Goal: Navigation & Orientation: Find specific page/section

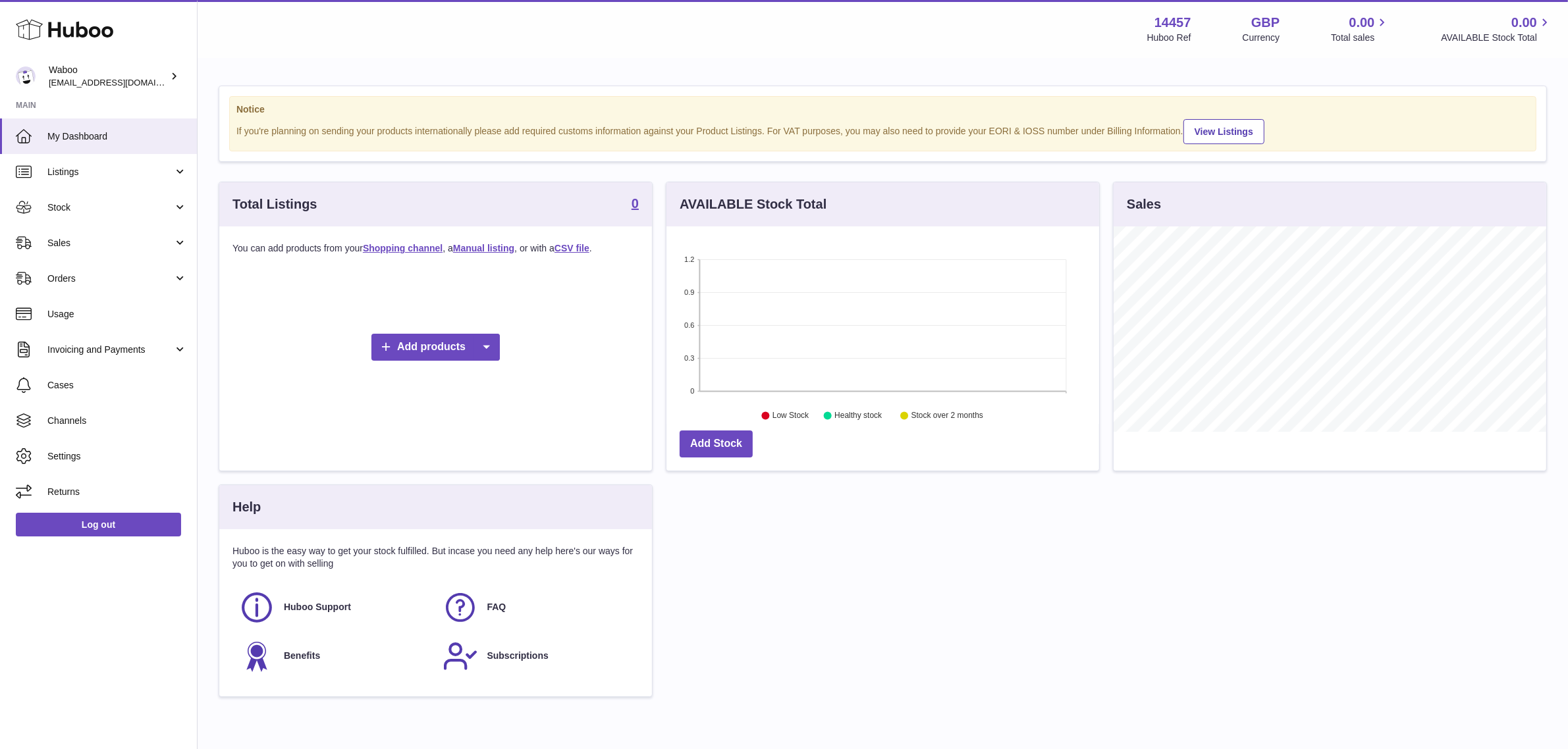
scroll to position [205, 433]
click at [90, 425] on span "Channels" at bounding box center [117, 421] width 140 height 13
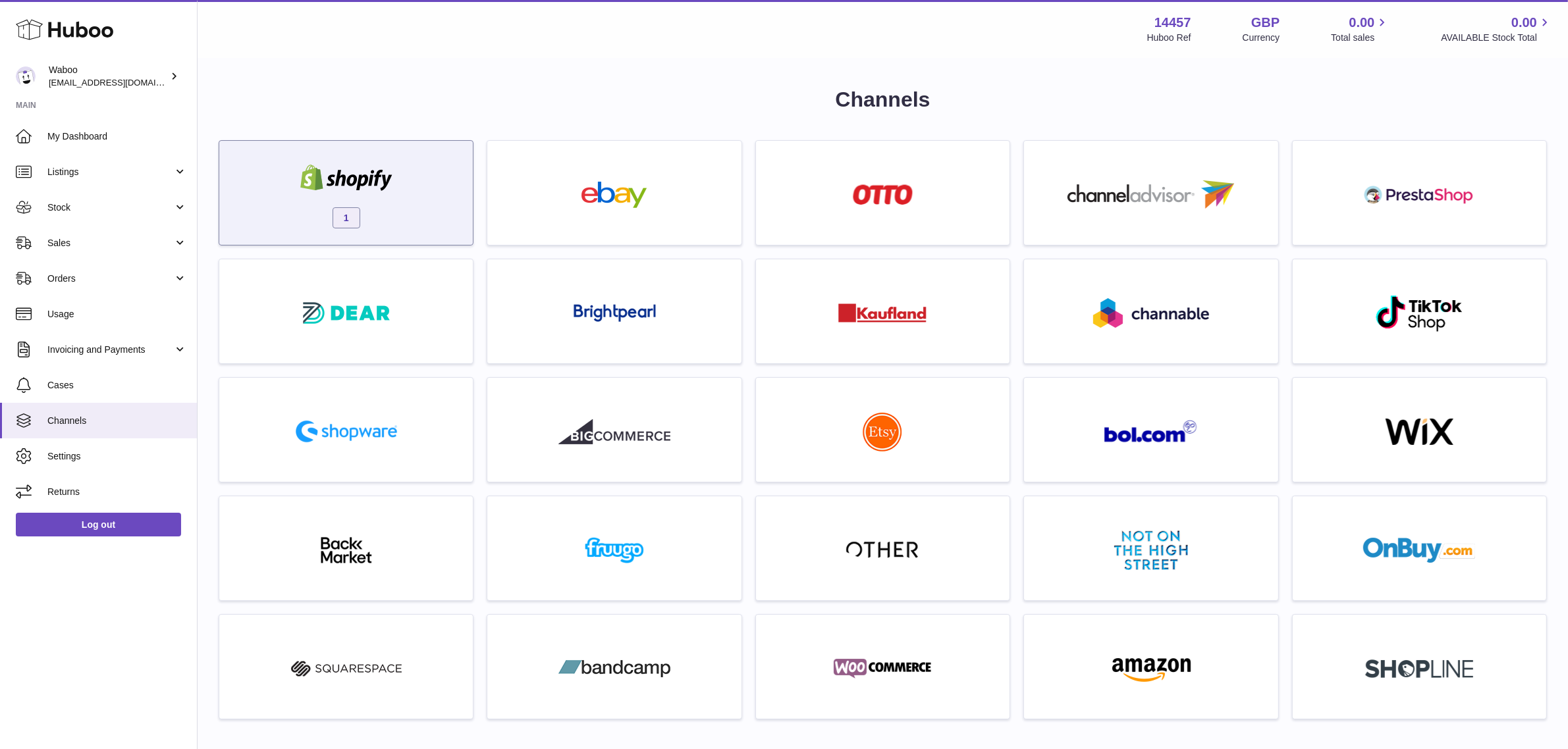
click at [340, 186] on img at bounding box center [346, 178] width 112 height 27
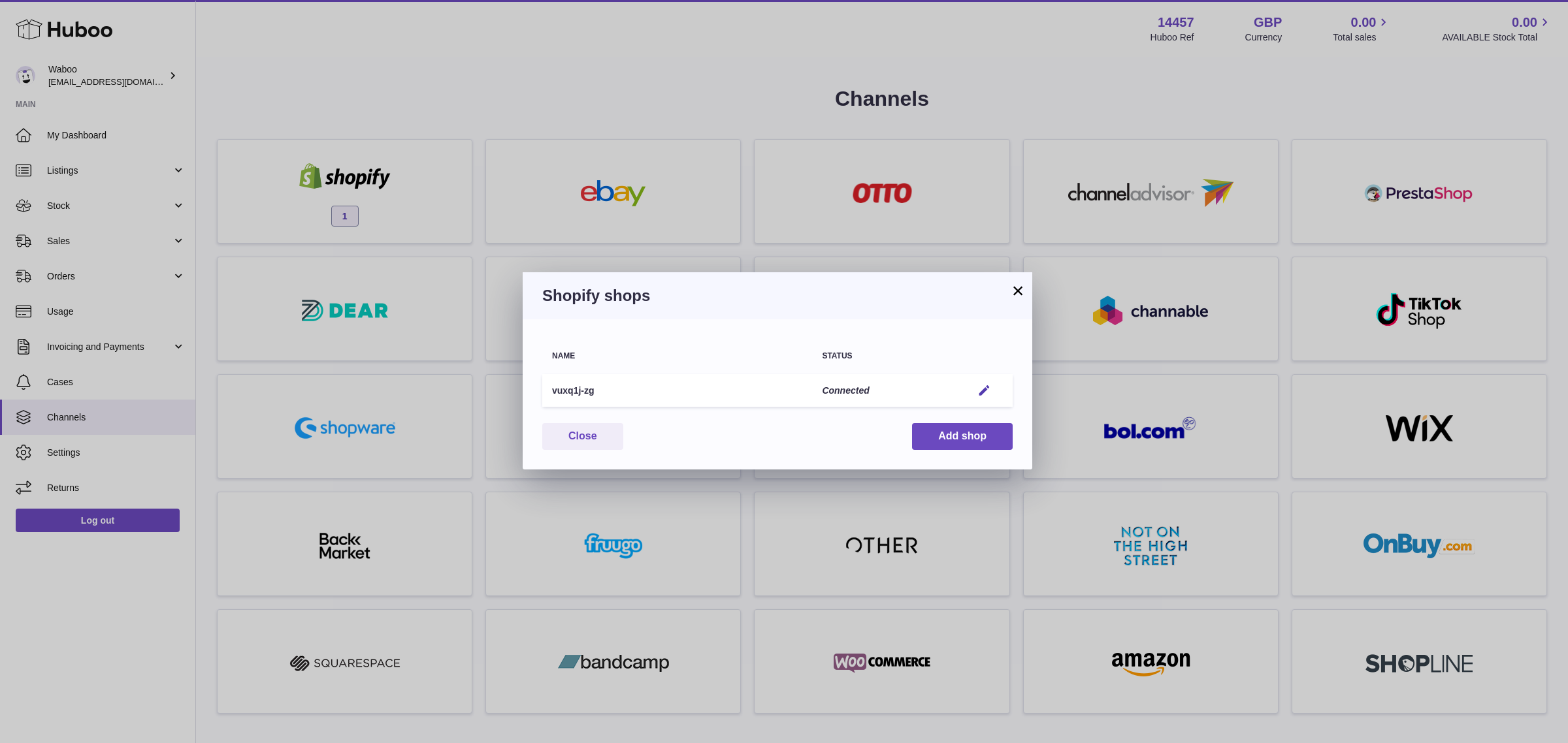
click at [1016, 295] on button "×" at bounding box center [1018, 291] width 16 height 16
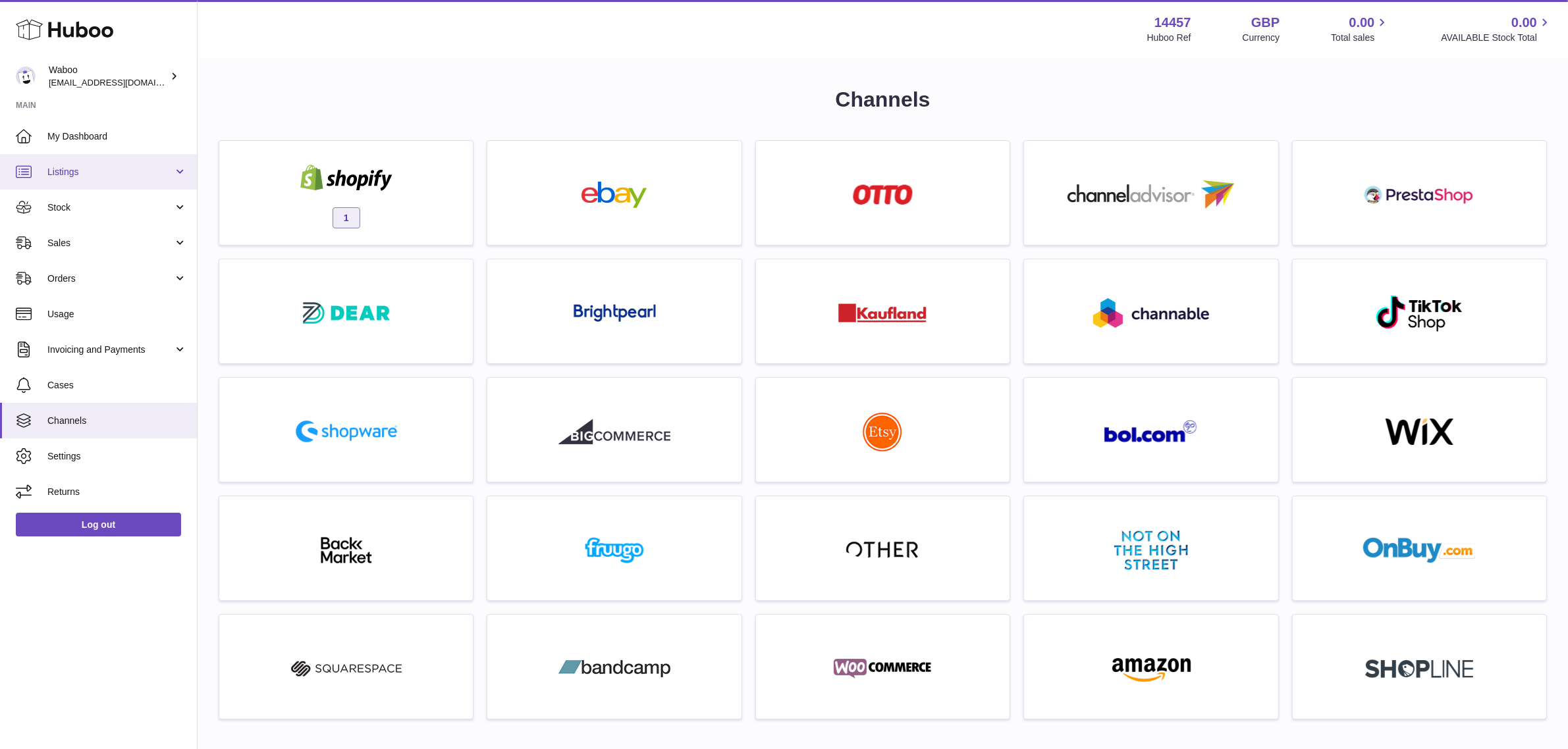
click at [109, 183] on link "Listings" at bounding box center [98, 171] width 197 height 35
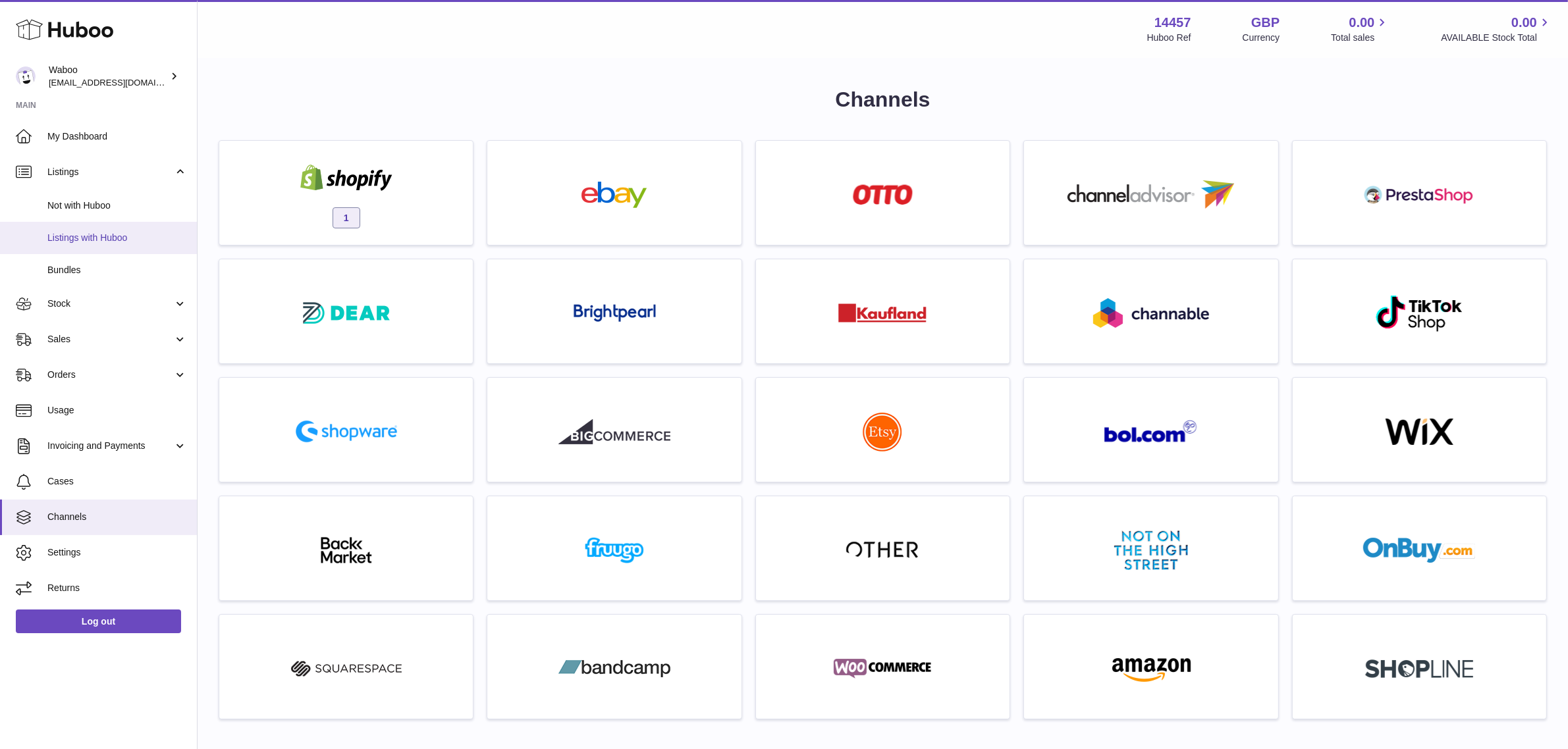
click at [106, 244] on link "Listings with Huboo" at bounding box center [98, 238] width 197 height 33
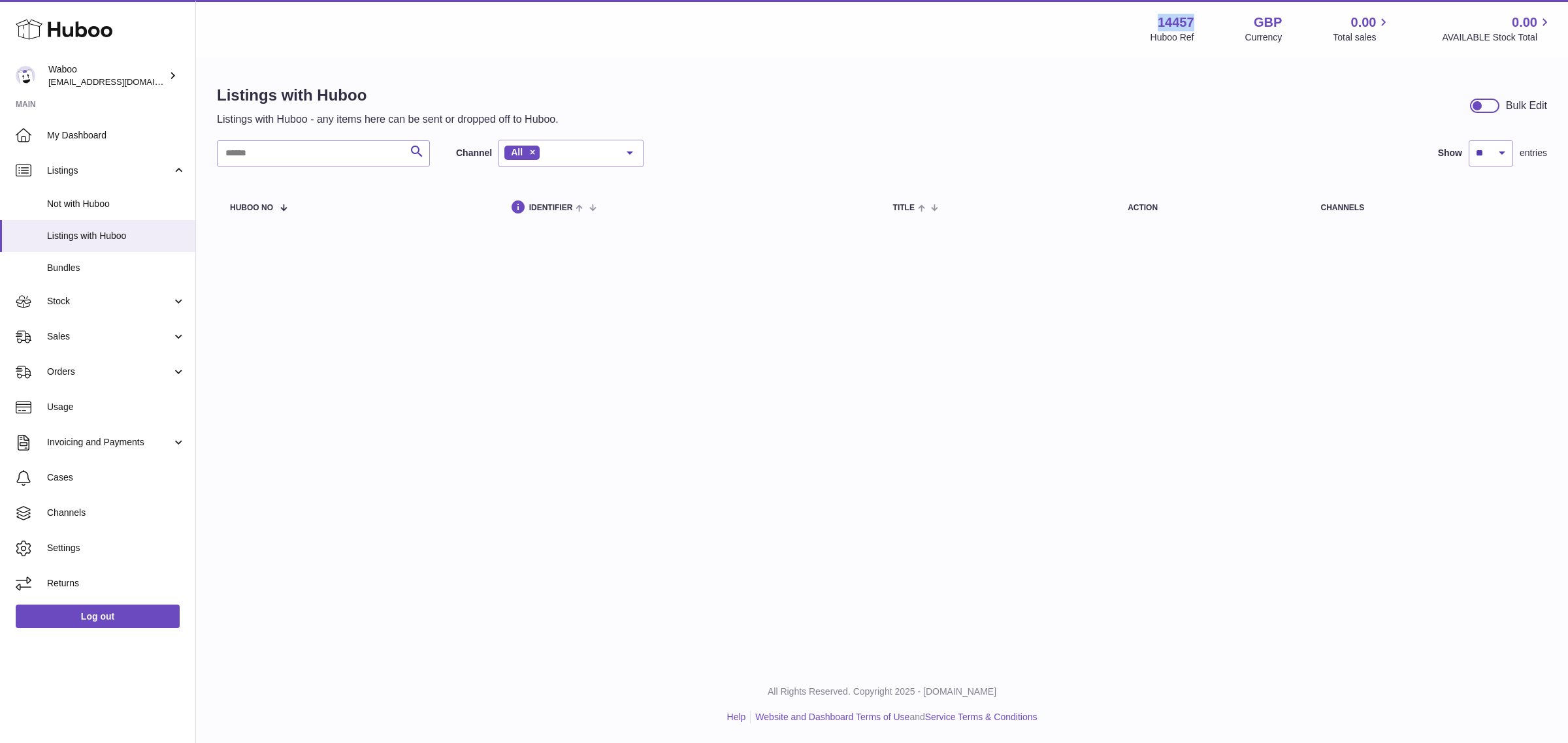
drag, startPoint x: 1147, startPoint y: 22, endPoint x: 1208, endPoint y: 20, distance: 61.0
click at [1208, 20] on div "14457 Huboo Ref GBP Currency 0.00 Total sales 0.00 AVAILABLE Stock Total" at bounding box center [1351, 29] width 402 height 30
click at [1150, 59] on div "Listings with Huboo Listings with Huboo - any items here can be sent or dropped…" at bounding box center [882, 158] width 1372 height 199
drag, startPoint x: 1145, startPoint y: 25, endPoint x: 1191, endPoint y: 16, distance: 46.9
click at [1191, 16] on div "14457 Huboo Ref GBP Currency 0.00 Total sales 0.00 AVAILABLE Stock Total" at bounding box center [1351, 29] width 402 height 30
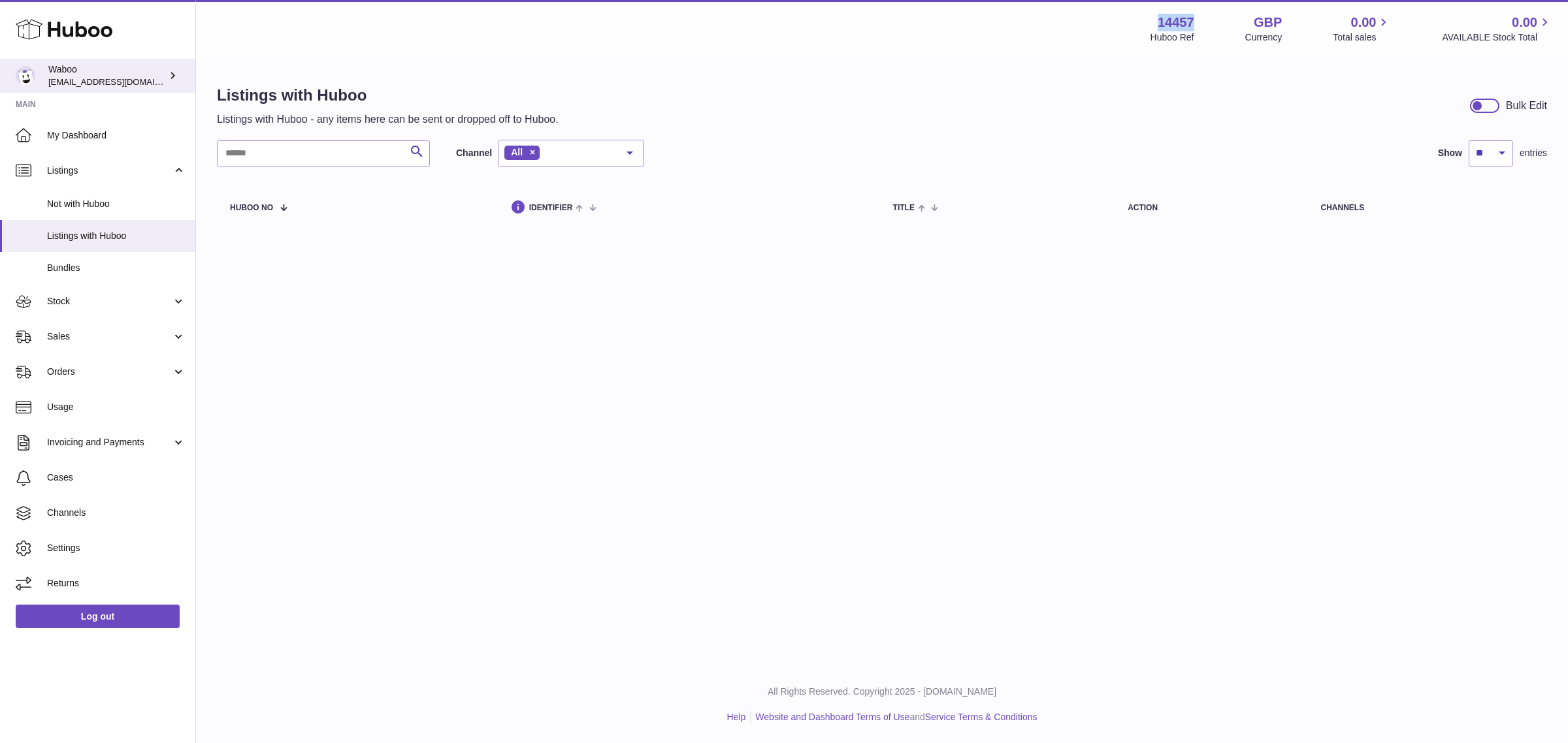
click at [102, 69] on div "Waboo internalAdmin-14457@internal.huboo.com" at bounding box center [107, 76] width 117 height 25
